Goal: Task Accomplishment & Management: Manage account settings

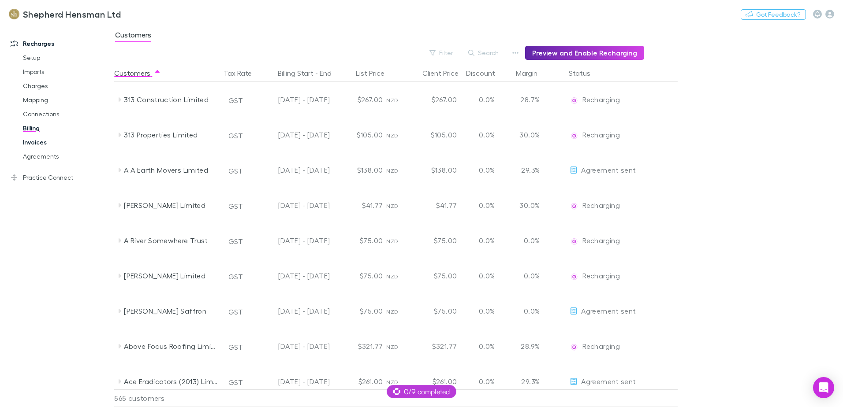
click at [36, 144] on link "Invoices" at bounding box center [66, 142] width 105 height 14
